Goal: Contribute content: Contribute content

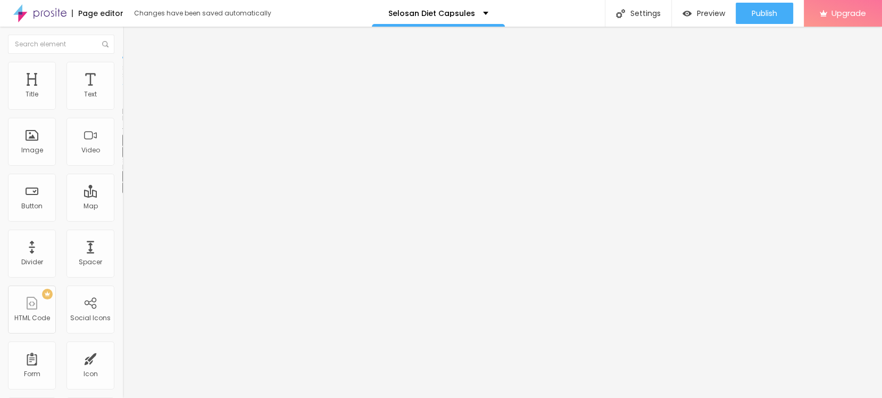
click at [122, 158] on button "button" at bounding box center [129, 151] width 15 height 11
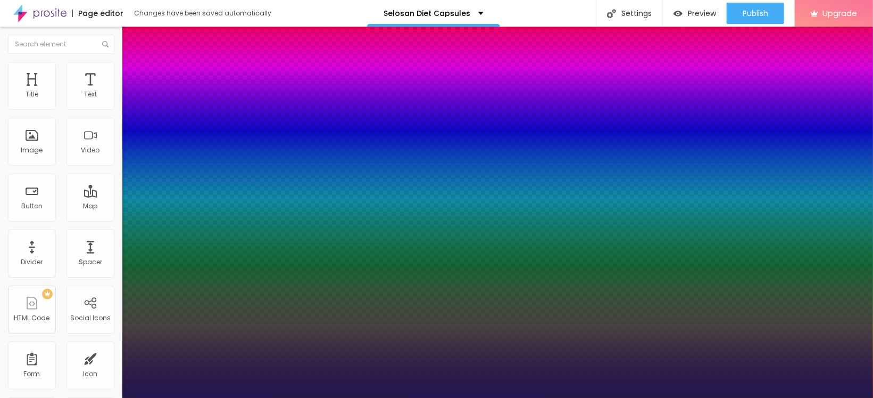
type input "1"
type input "18"
type input "1"
type input "19"
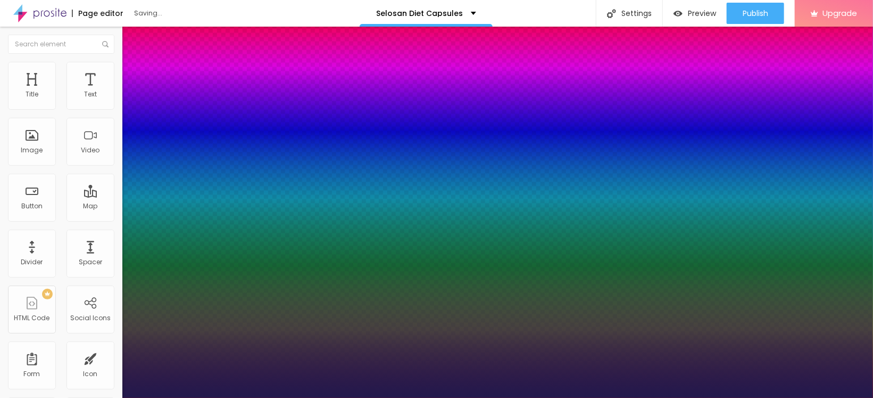
type input "19"
type input "1"
type input "21"
type input "1"
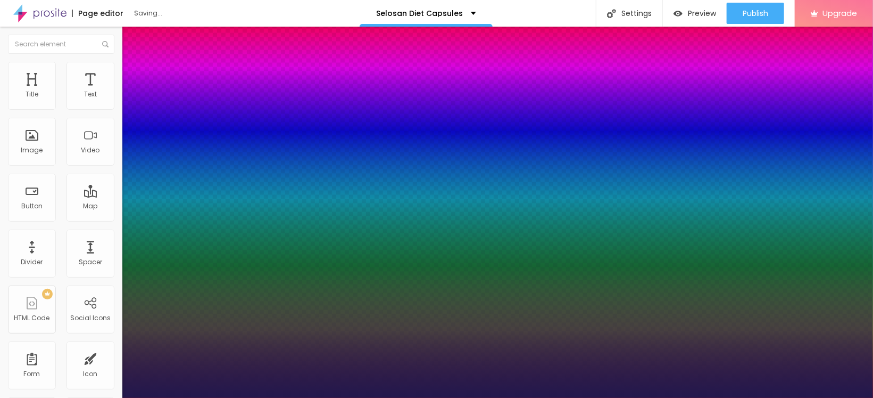
type input "22"
type input "1"
type input "23"
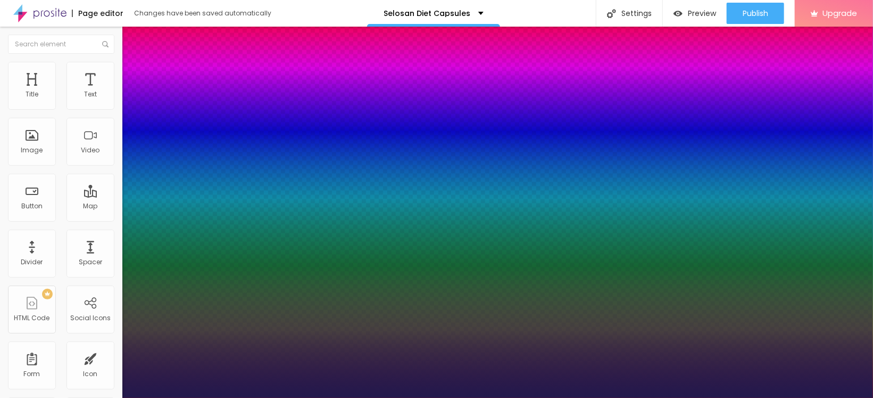
type input "1"
type input "32"
type input "1"
type input "33"
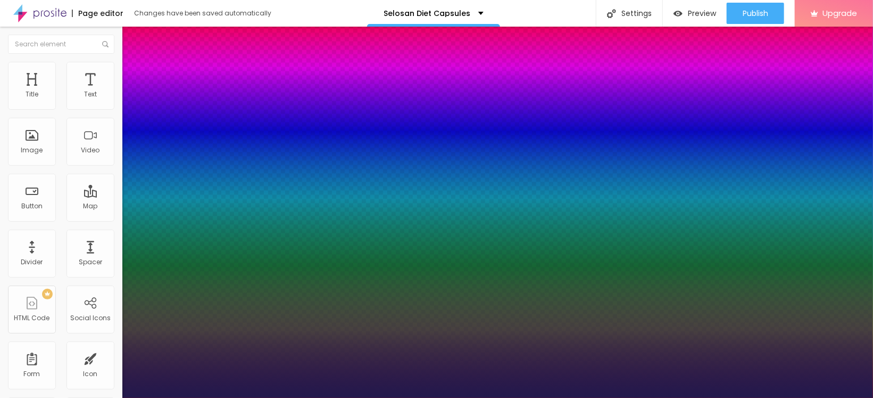
type input "33"
type input "1"
type input "34"
type input "1"
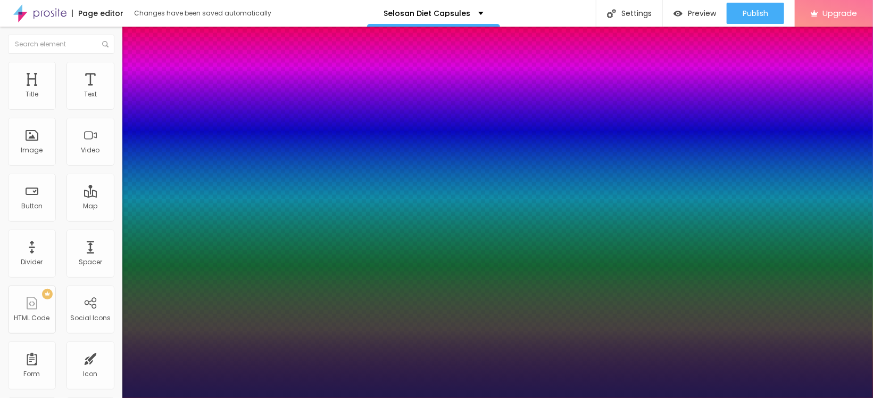
type input "35"
type input "1"
type input "36"
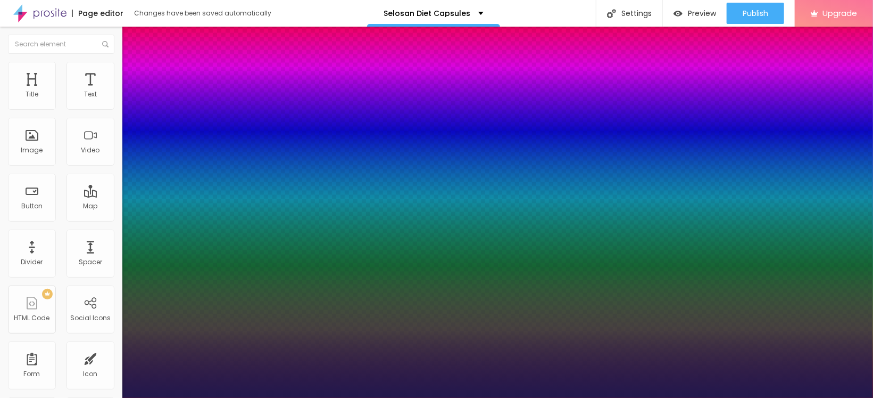
type input "1"
drag, startPoint x: 146, startPoint y: 299, endPoint x: 160, endPoint y: 300, distance: 14.5
type input "36"
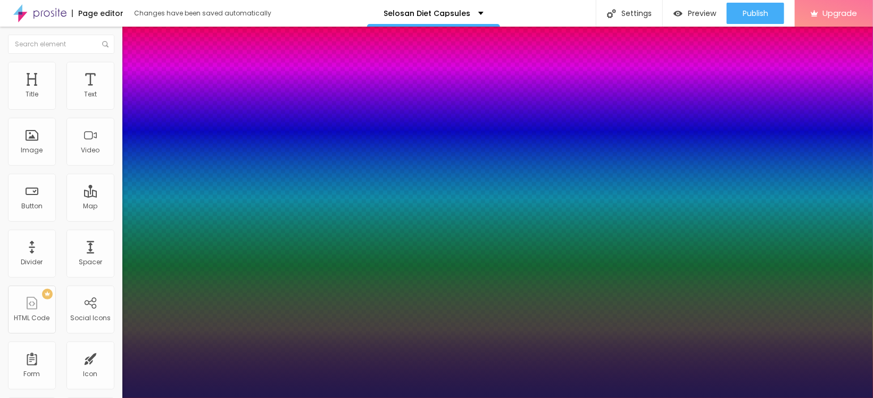
select select "Archivo-Bold"
type input "1"
click at [536, 397] on div at bounding box center [436, 398] width 873 height 0
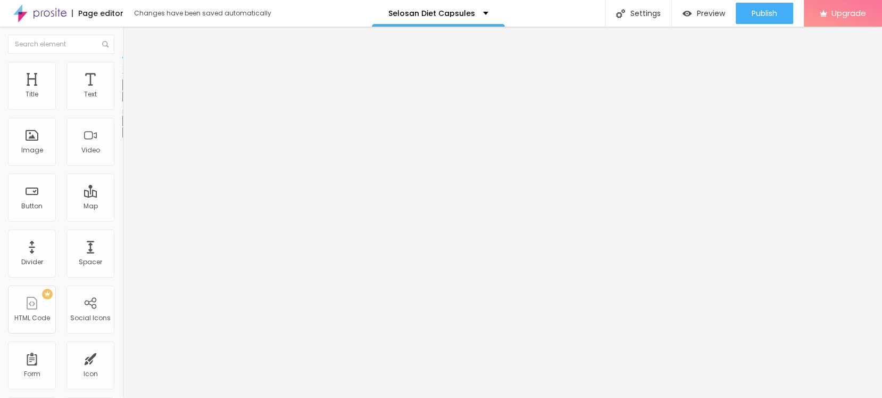
click at [127, 99] on icon "button" at bounding box center [130, 96] width 6 height 6
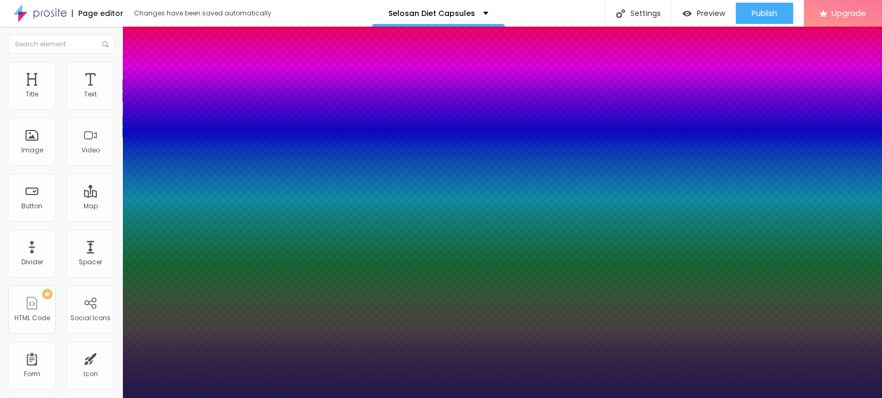
type input "1"
select select "Archivo-Regular"
type input "1"
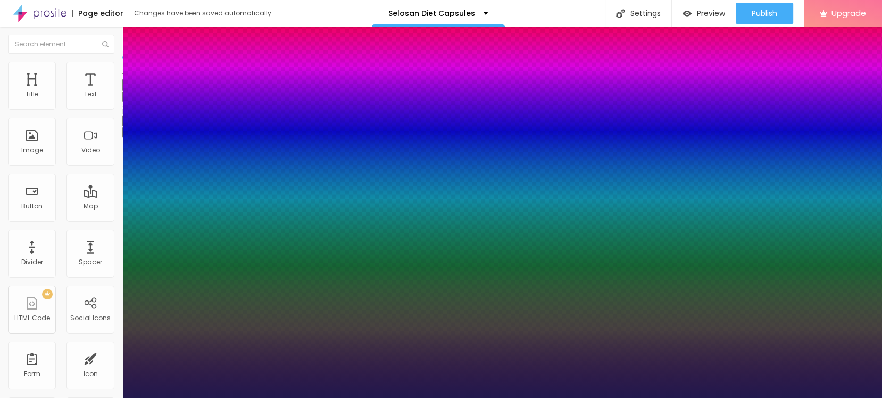
click at [355, 397] on div at bounding box center [441, 398] width 882 height 0
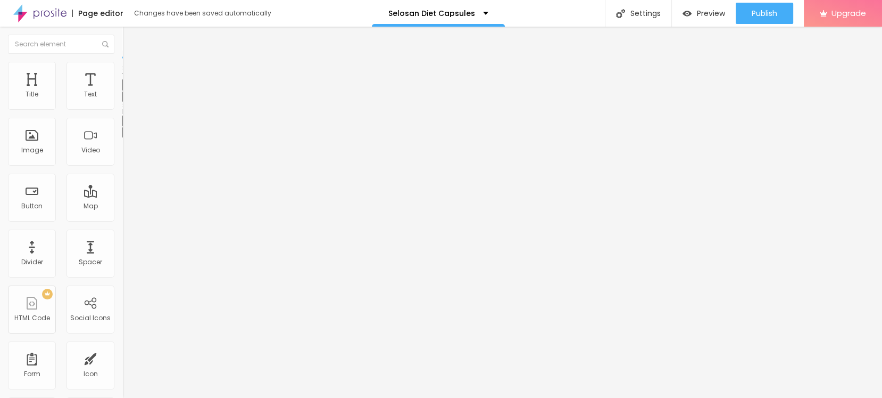
click at [122, 34] on button "Edit Text" at bounding box center [183, 39] width 122 height 24
click at [122, 92] on span "Add image" at bounding box center [144, 86] width 44 height 9
click at [122, 107] on input "text" at bounding box center [186, 102] width 128 height 11
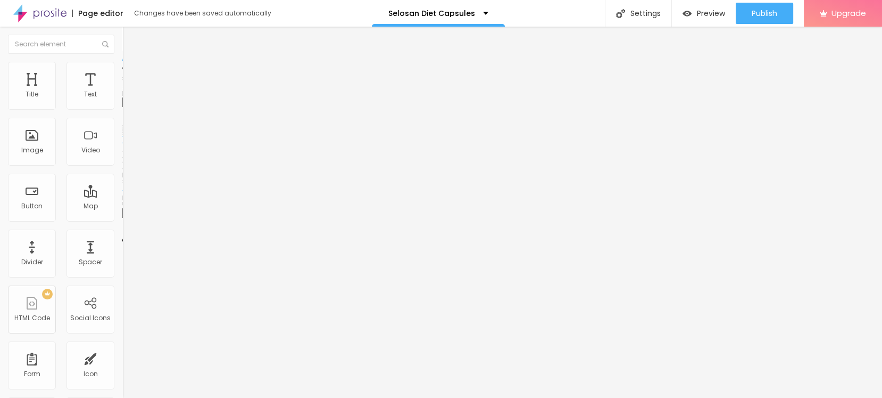
paste input "Selosan Diet Capsules"
type input "Selosan Diet Capsules"
click at [122, 218] on input "https://" at bounding box center [186, 213] width 128 height 11
paste input "[DOMAIN_NAME][URL]"
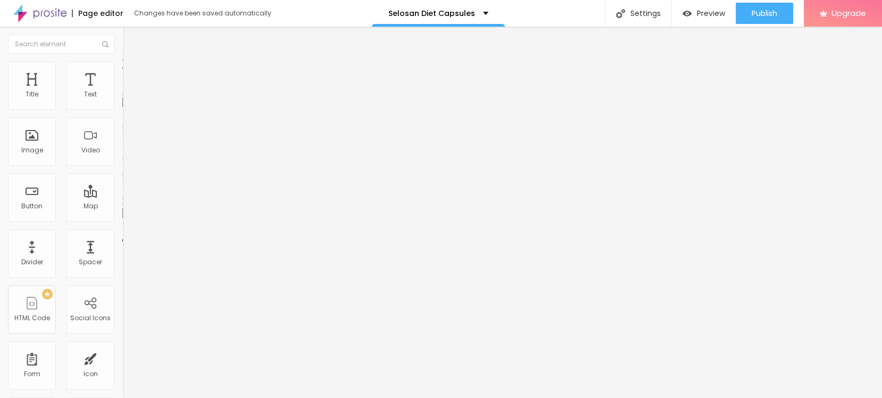
scroll to position [0, 60]
type input "[URL][DOMAIN_NAME]"
click at [122, 65] on li "Style" at bounding box center [183, 67] width 122 height 11
type input "85"
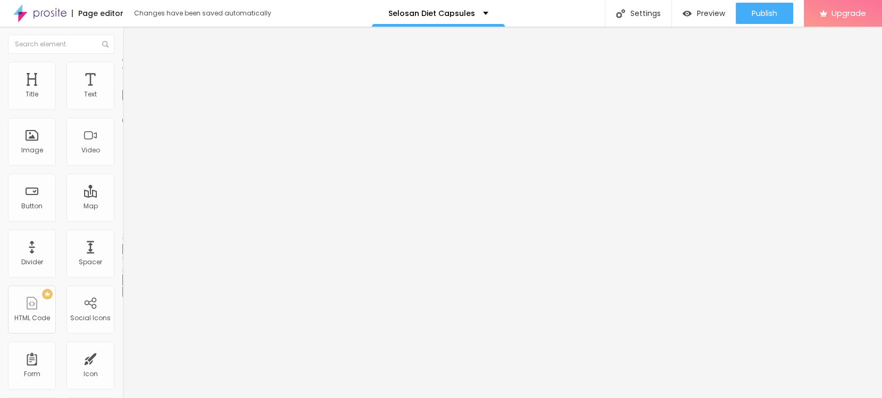
type input "85"
type input "80"
type input "75"
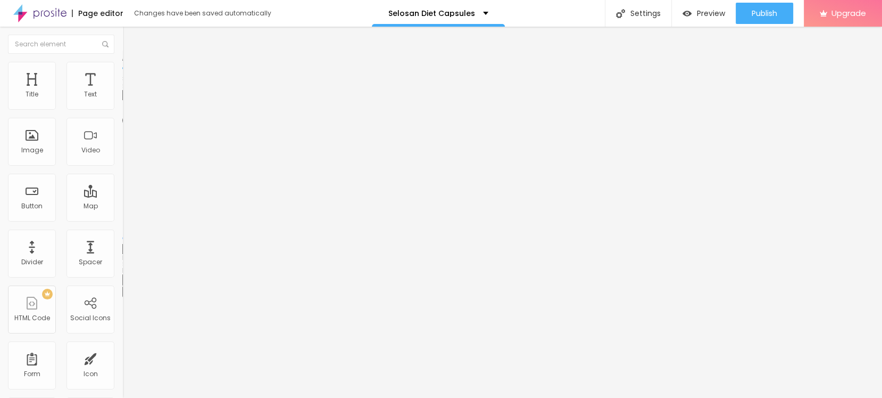
type input "70"
type input "65"
type input "60"
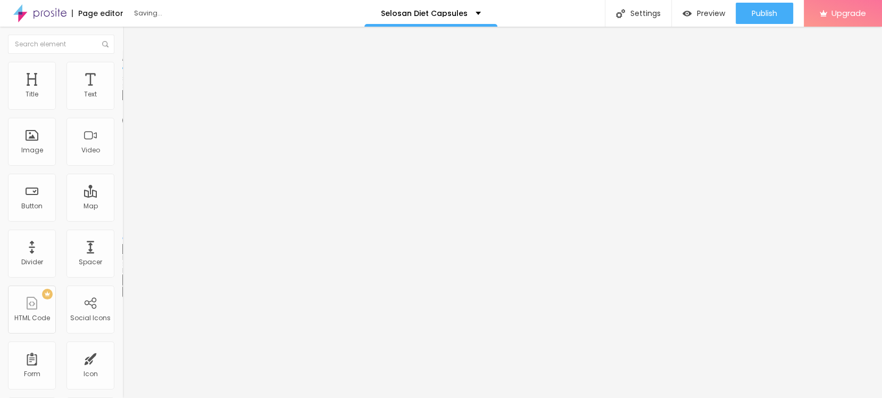
type input "60"
type input "55"
type input "50"
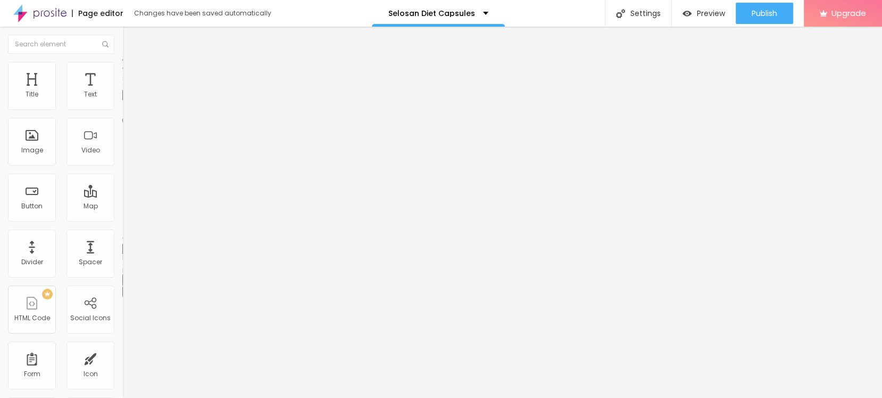
type input "45"
type input "40"
drag, startPoint x: 93, startPoint y: 114, endPoint x: 47, endPoint y: 113, distance: 45.8
type input "40"
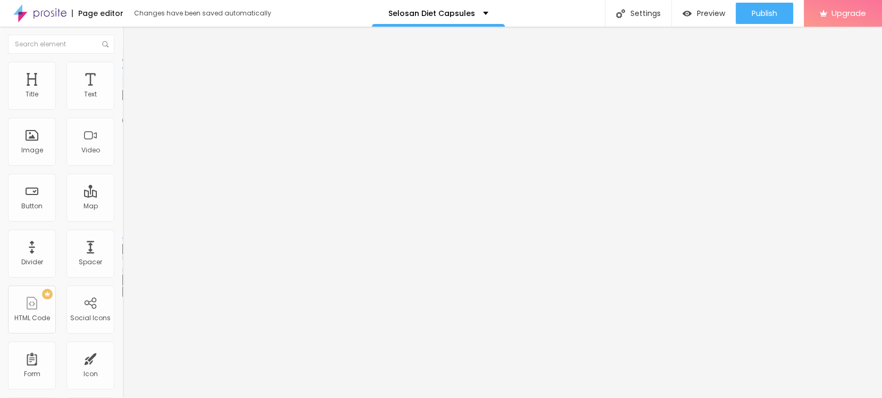
click at [122, 109] on input "range" at bounding box center [156, 105] width 69 height 9
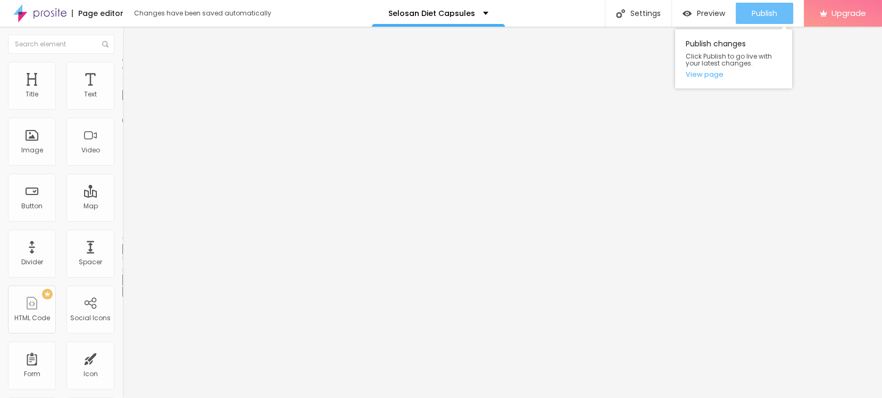
click at [764, 11] on span "Publish" at bounding box center [765, 13] width 26 height 9
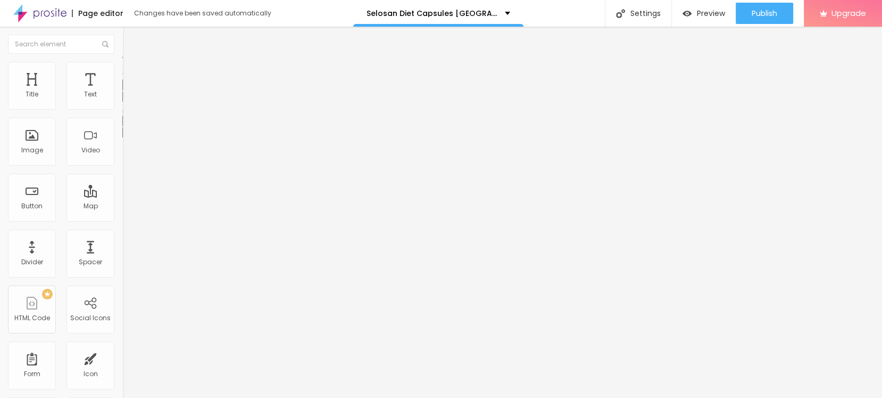
drag, startPoint x: 104, startPoint y: 138, endPoint x: 115, endPoint y: 142, distance: 12.3
click at [122, 138] on div "Shadow DISABLED Reset to default" at bounding box center [183, 120] width 122 height 36
drag, startPoint x: 45, startPoint y: 38, endPoint x: 57, endPoint y: 44, distance: 14.3
click at [130, 37] on div "Edit Text" at bounding box center [154, 39] width 48 height 9
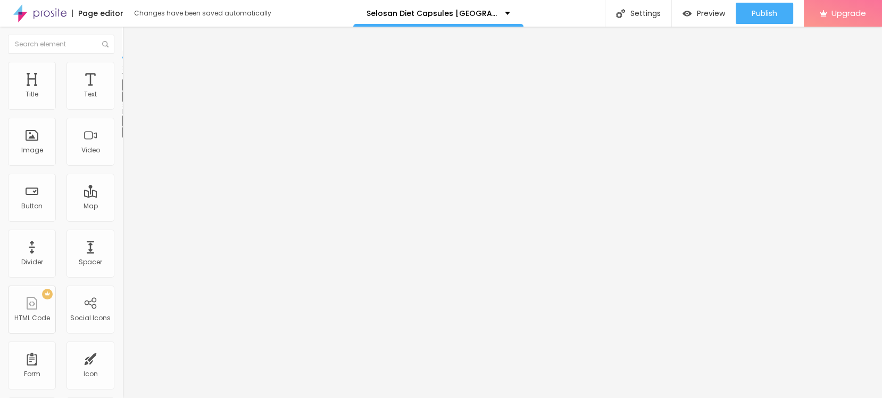
click at [122, 102] on button "button" at bounding box center [129, 96] width 15 height 11
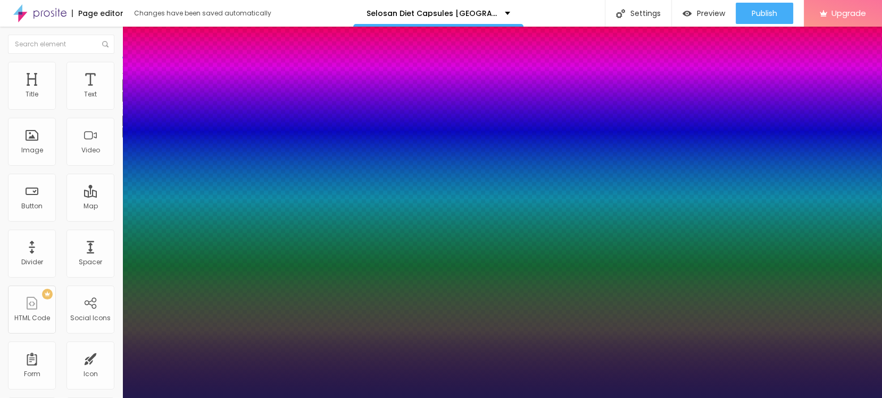
type input "1"
select select "Corben-Regular"
type input "1"
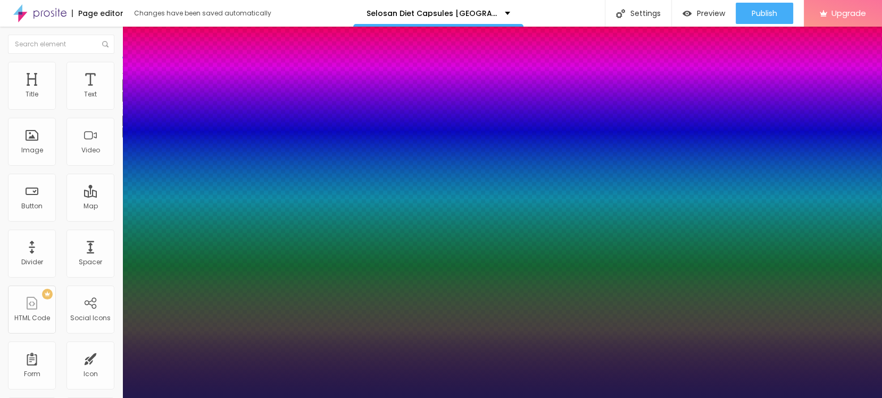
click at [392, 397] on div at bounding box center [441, 398] width 882 height 0
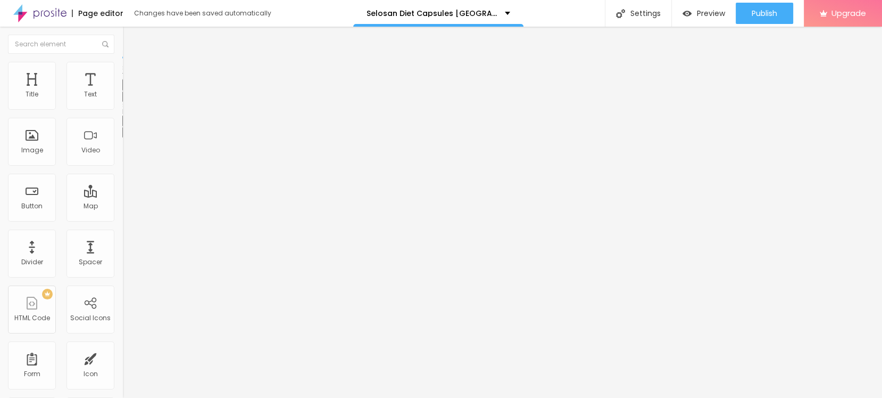
click at [130, 39] on div "Edit Text" at bounding box center [154, 39] width 48 height 9
click at [122, 158] on button "button" at bounding box center [129, 151] width 15 height 11
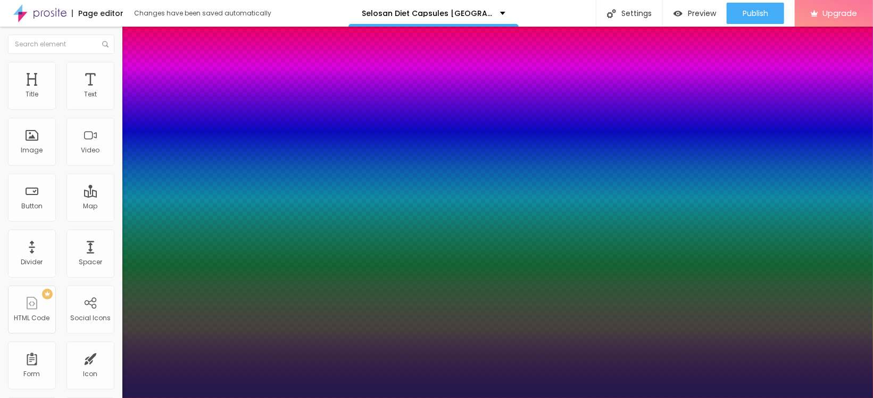
type input "1"
type input "36"
type input "1"
type input "36"
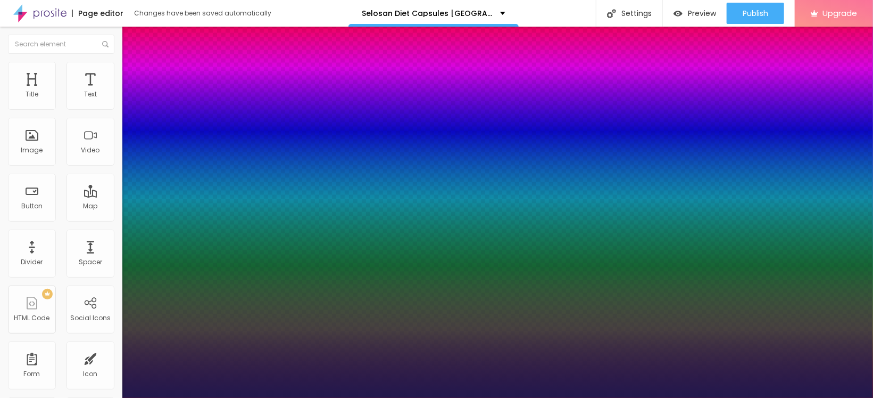
drag, startPoint x: 144, startPoint y: 272, endPoint x: 159, endPoint y: 270, distance: 15.0
select select "AnonymousPro-Italic"
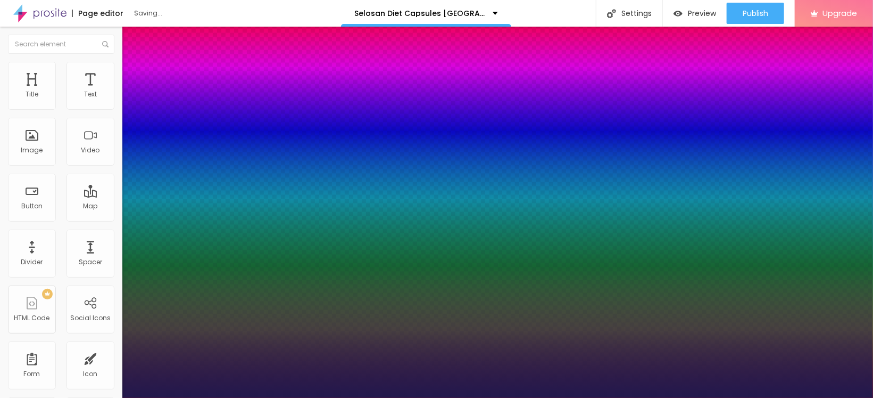
type input "1"
select select "BioRhyme"
type input "1"
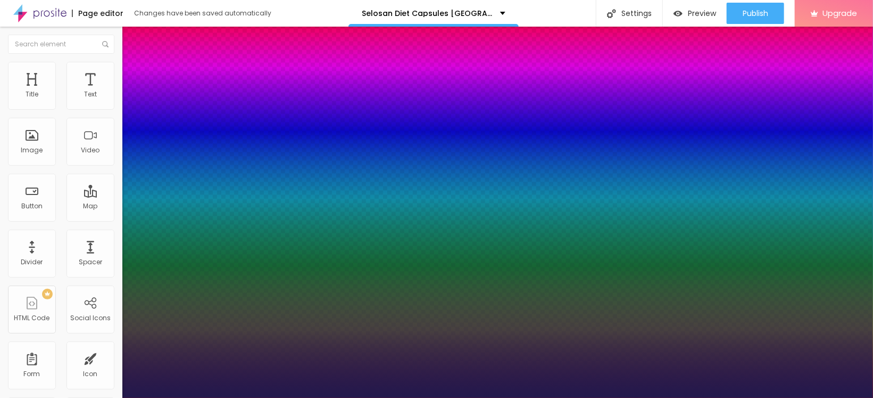
click at [314, 397] on div at bounding box center [436, 398] width 873 height 0
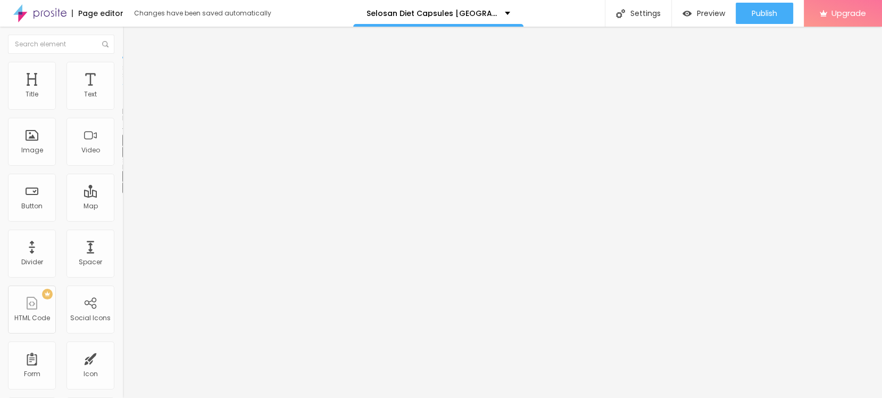
click at [130, 37] on div "Edit Title" at bounding box center [154, 39] width 48 height 9
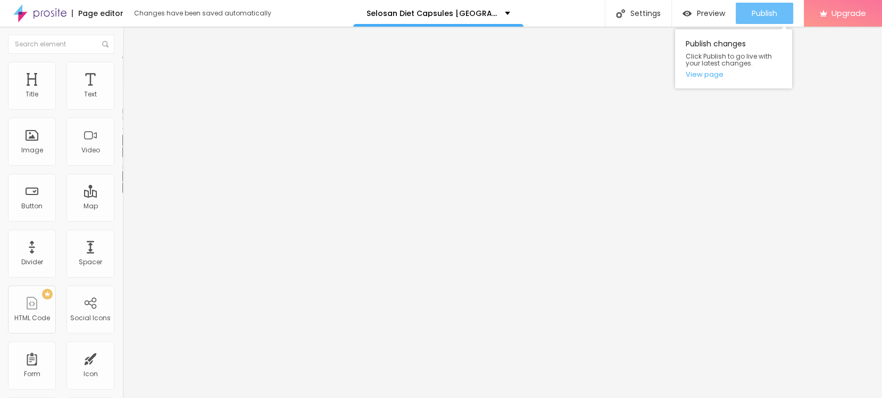
click at [766, 14] on span "Publish" at bounding box center [765, 13] width 26 height 9
click at [761, 13] on span "Publish" at bounding box center [765, 13] width 26 height 9
click at [702, 78] on link "View page" at bounding box center [734, 74] width 96 height 7
